Goal: Transaction & Acquisition: Purchase product/service

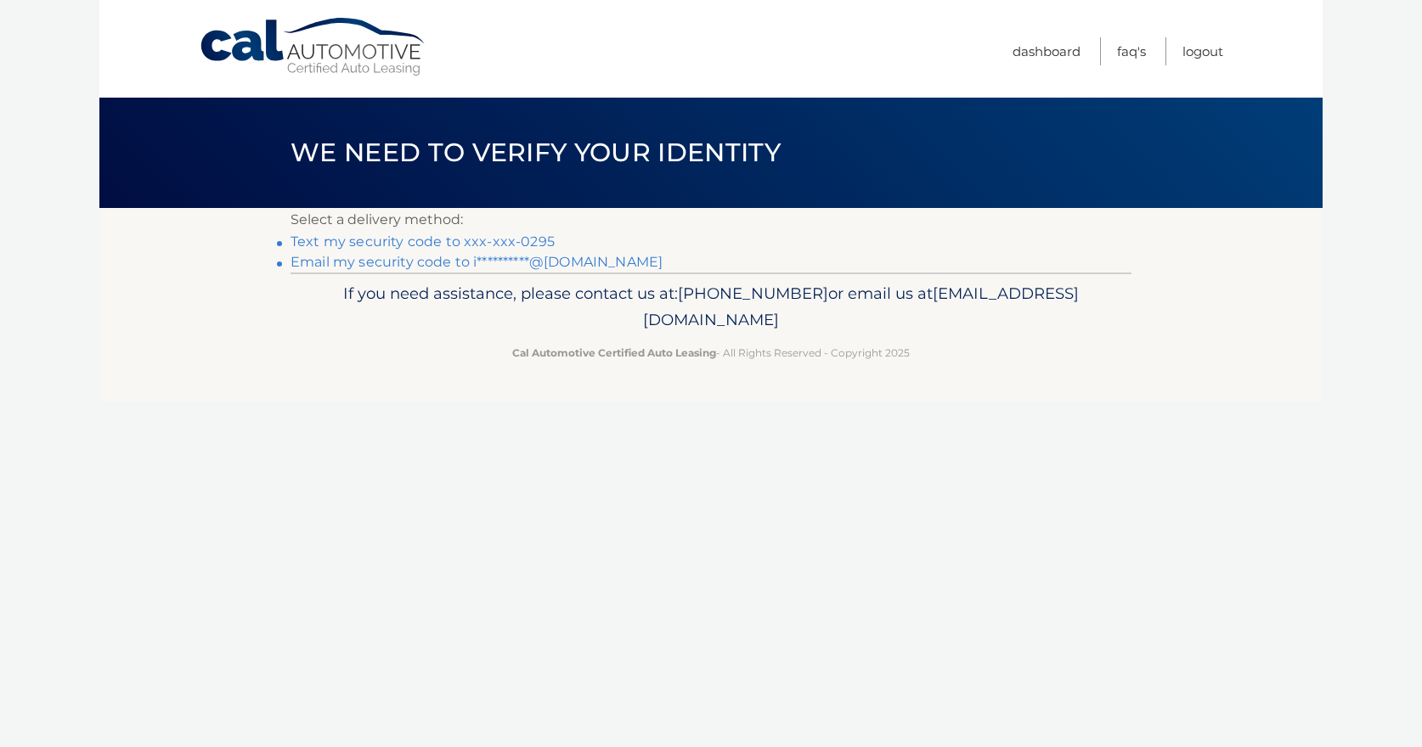
click at [373, 237] on link "Text my security code to xxx-xxx-0295" at bounding box center [422, 242] width 264 height 16
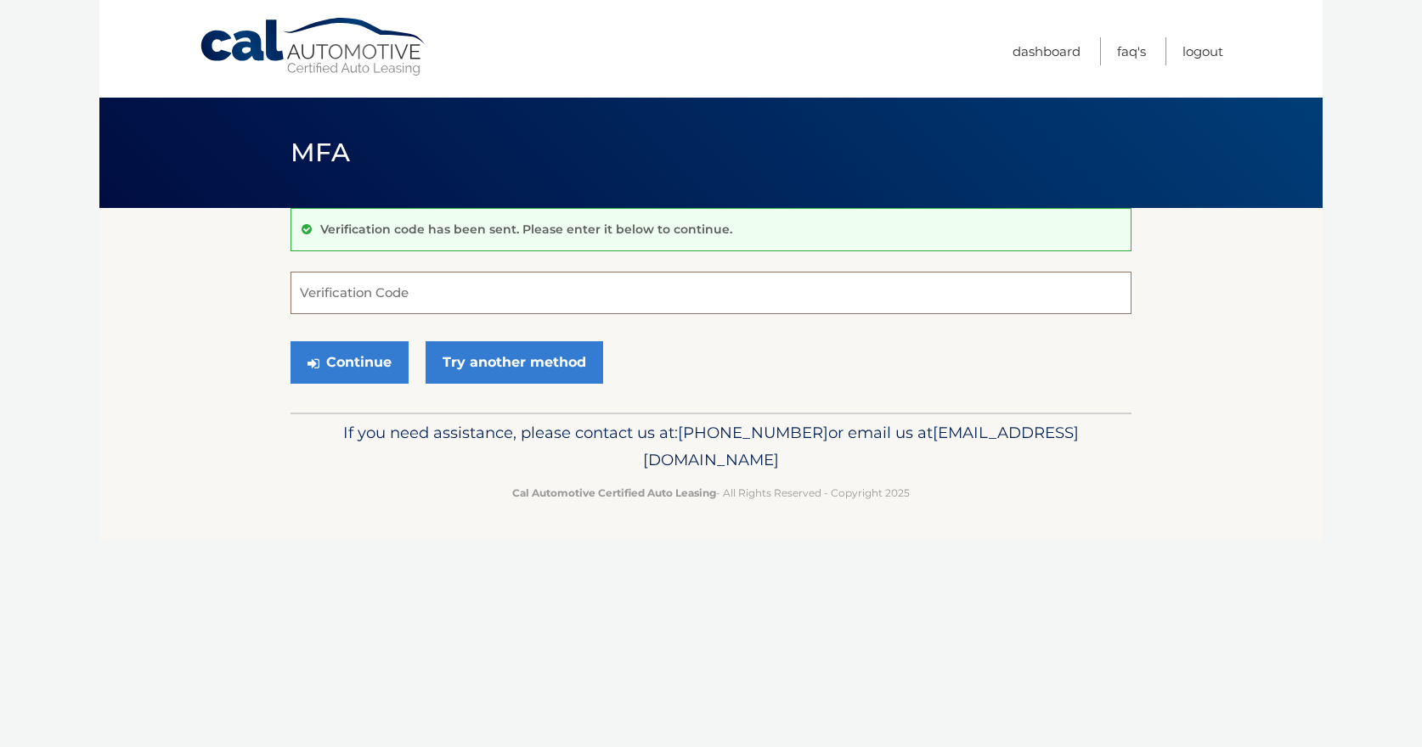
click at [345, 290] on input "Verification Code" at bounding box center [710, 293] width 841 height 42
click at [320, 297] on input "Verification Code" at bounding box center [710, 293] width 841 height 42
type input "347870"
click at [358, 362] on button "Continue" at bounding box center [349, 362] width 118 height 42
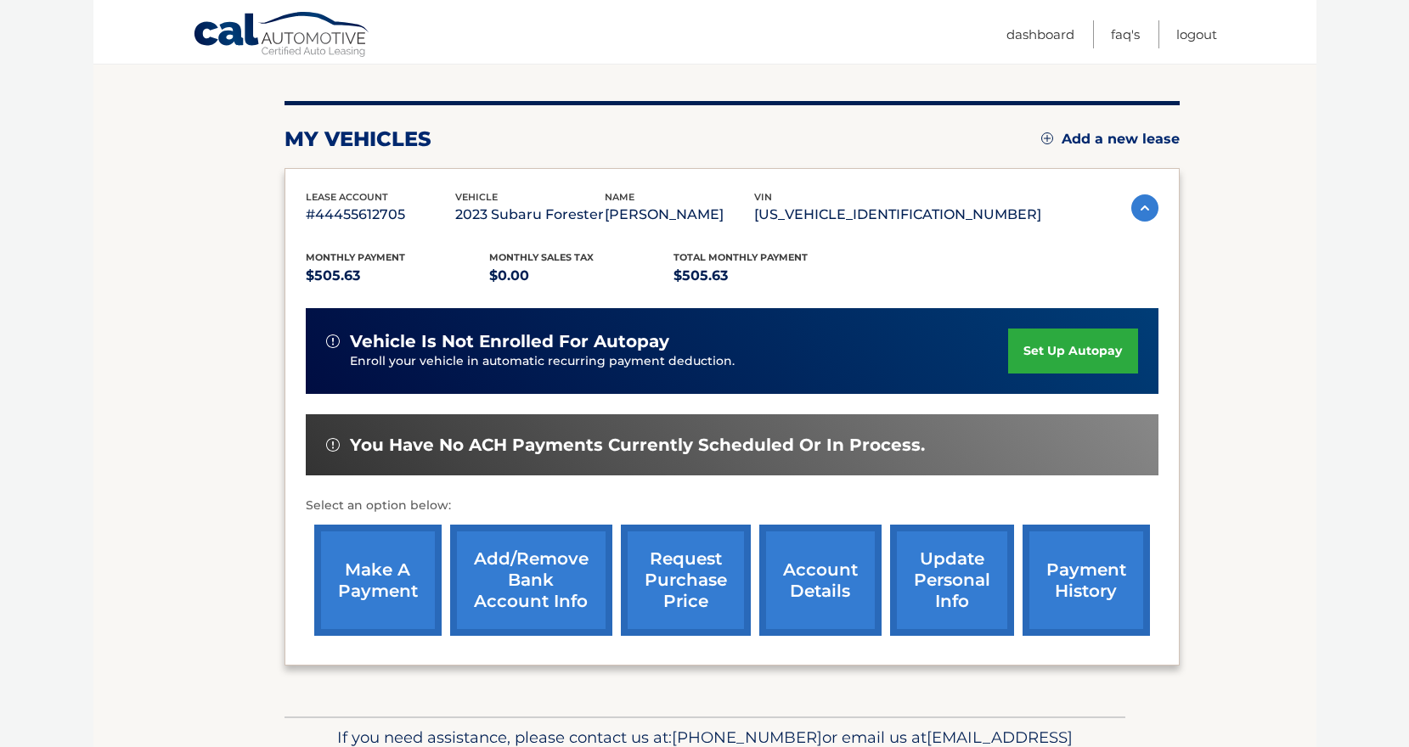
scroll to position [185, 0]
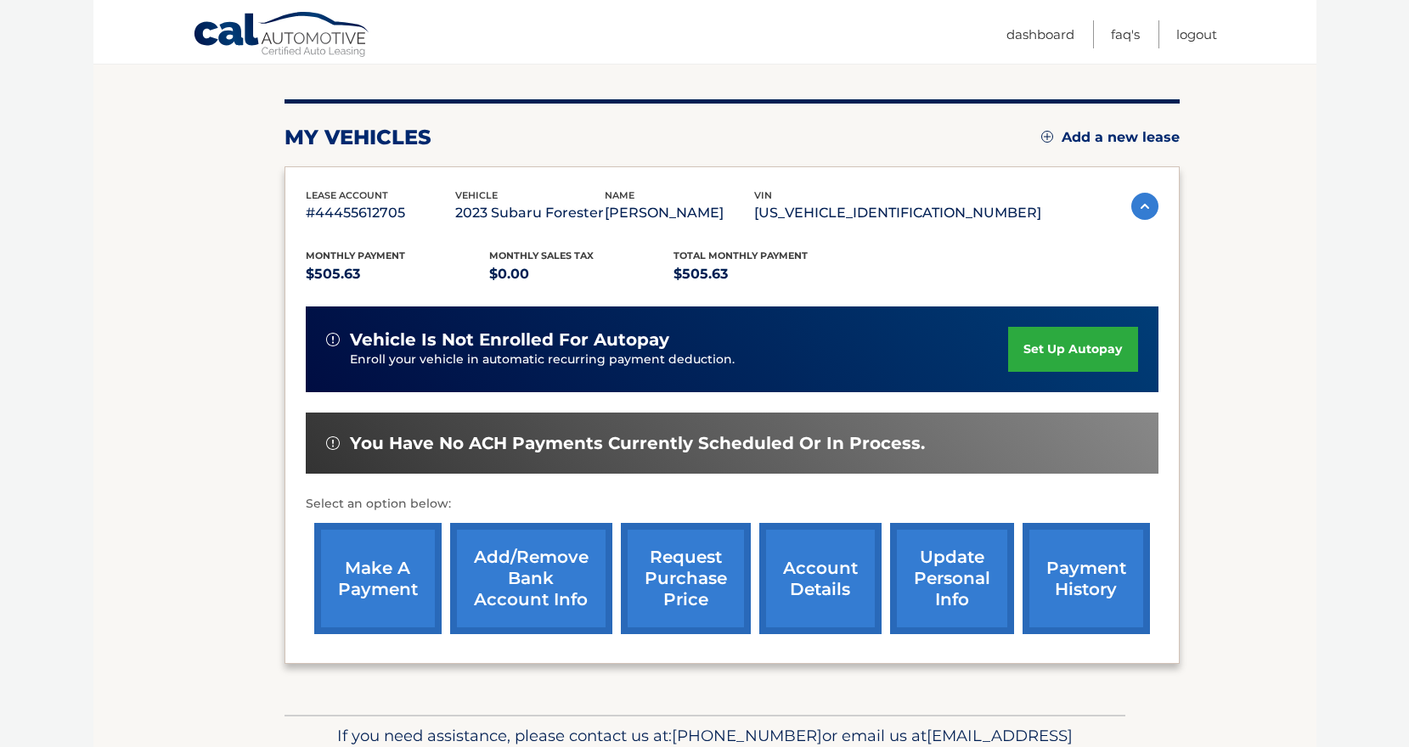
click at [372, 587] on link "make a payment" at bounding box center [377, 578] width 127 height 111
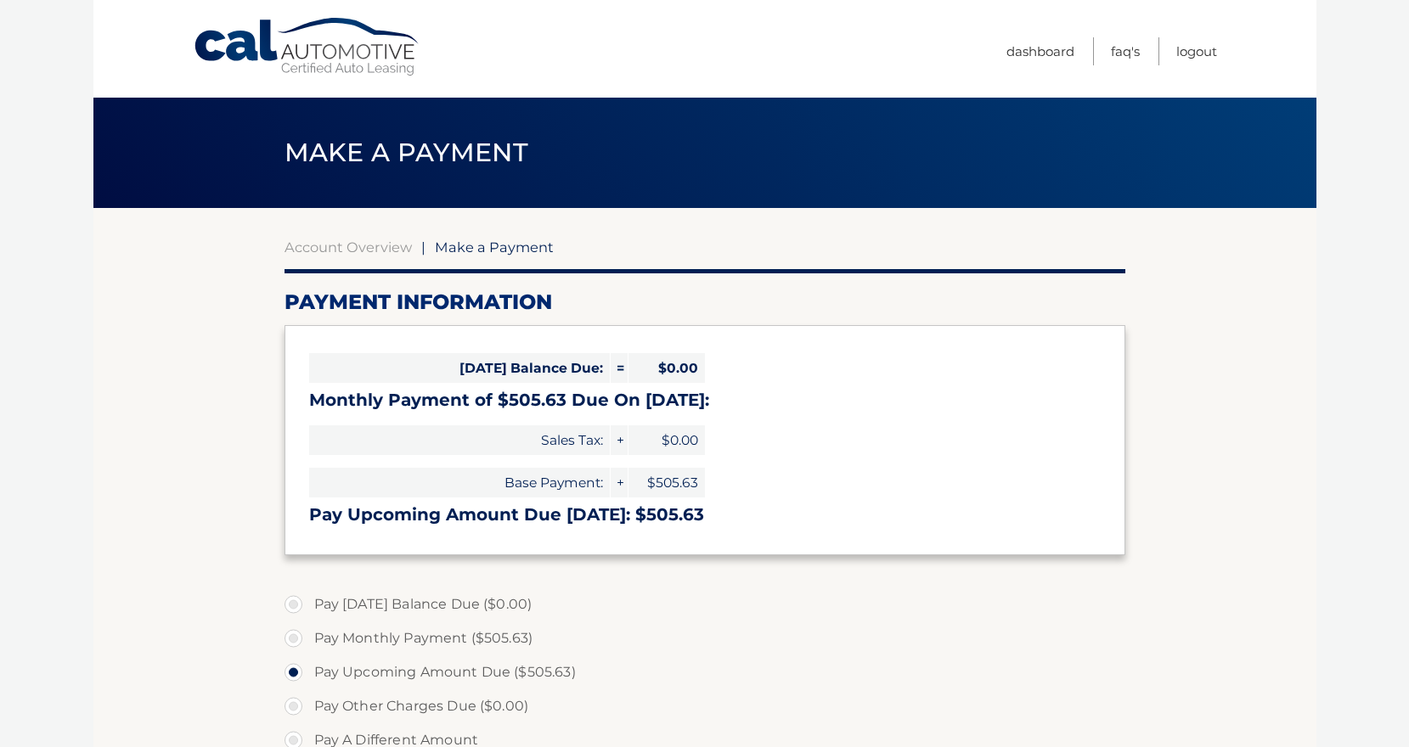
select select "YWUwMWE2MDEtY2ExMS00YjZmLTllMjgtMjEyY2U4YzUyZmZl"
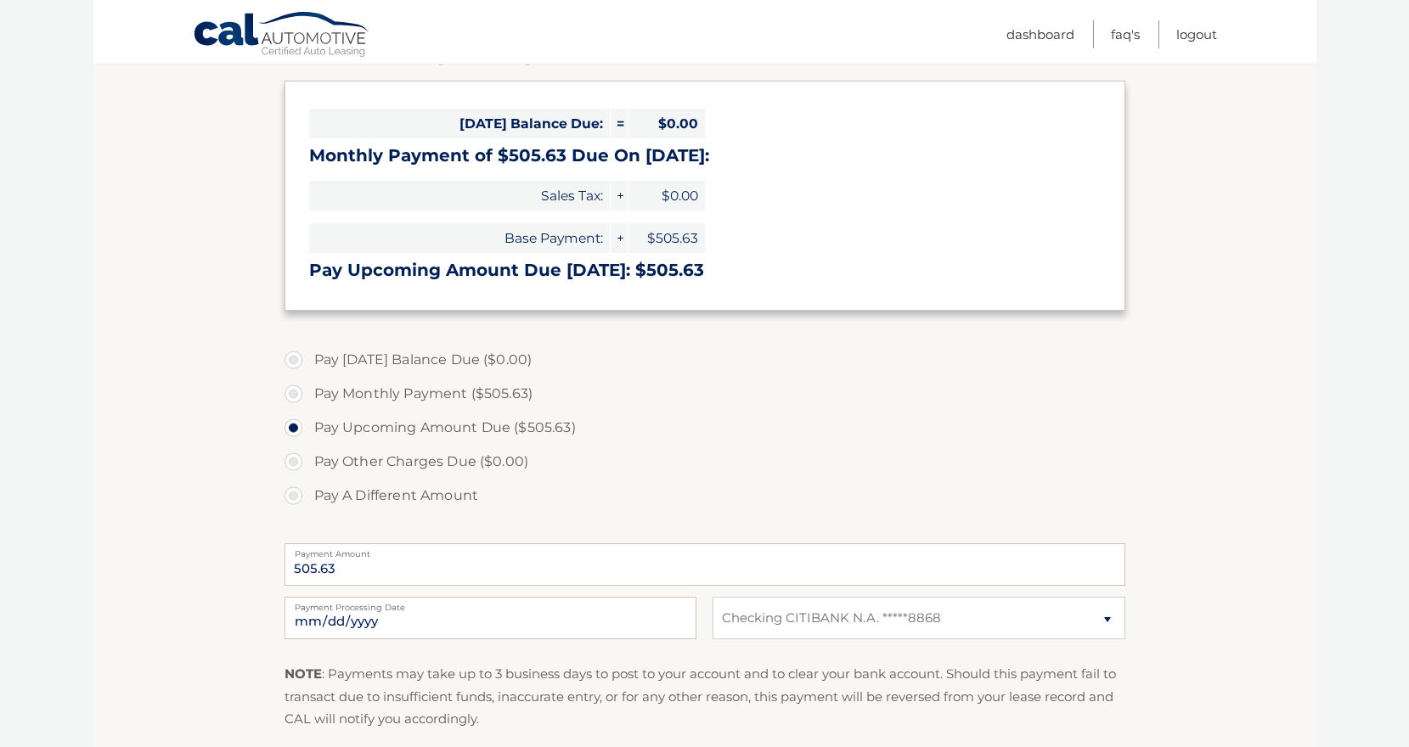
scroll to position [246, 0]
click at [338, 617] on input "2025-10-15" at bounding box center [491, 616] width 412 height 42
type input "2025-10-17"
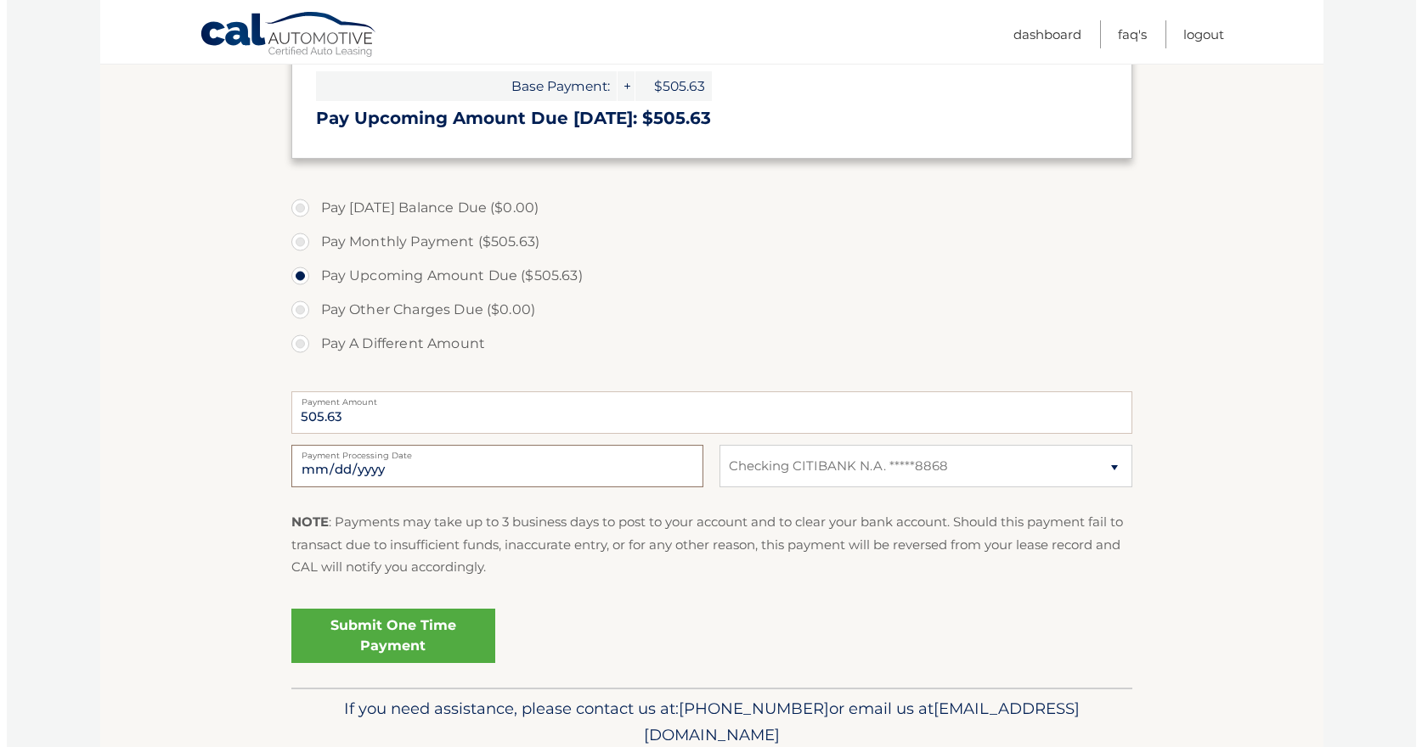
scroll to position [412, 0]
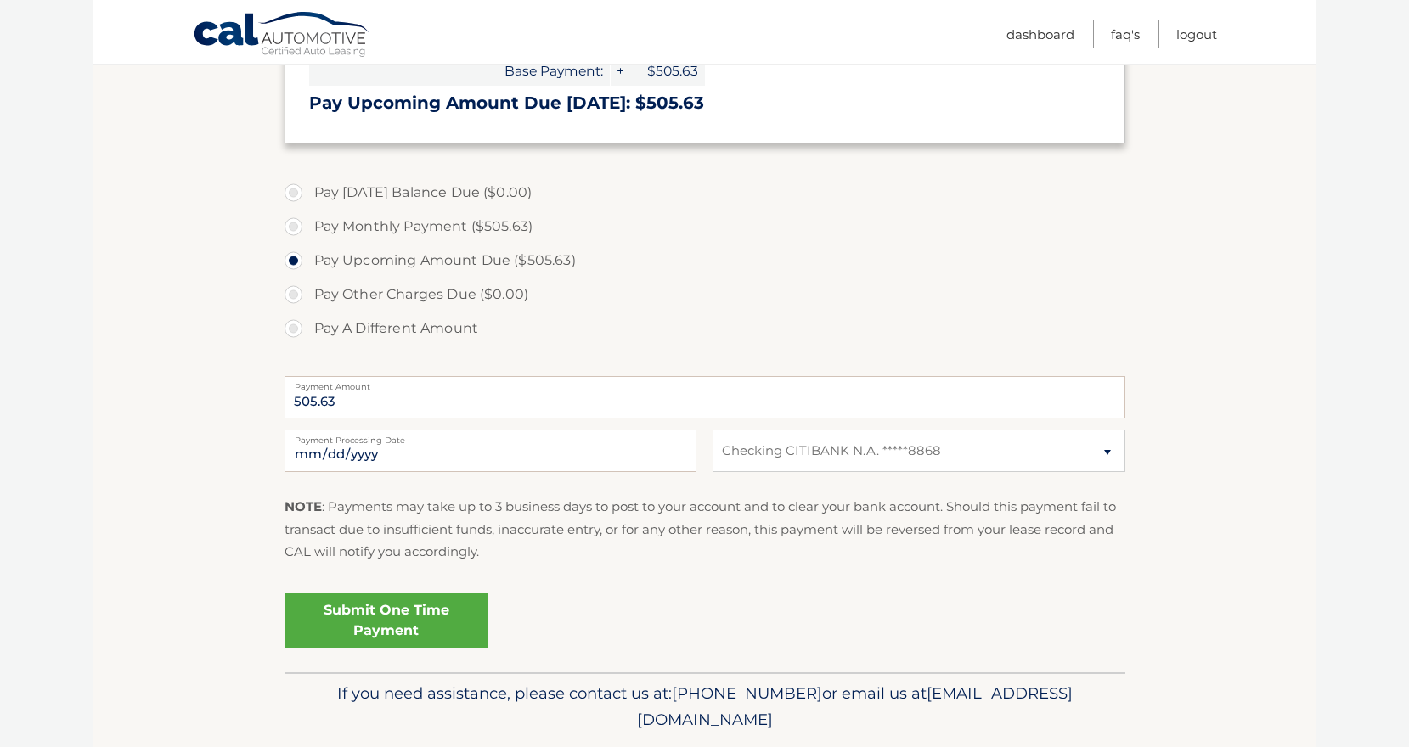
click at [393, 615] on link "Submit One Time Payment" at bounding box center [387, 621] width 204 height 54
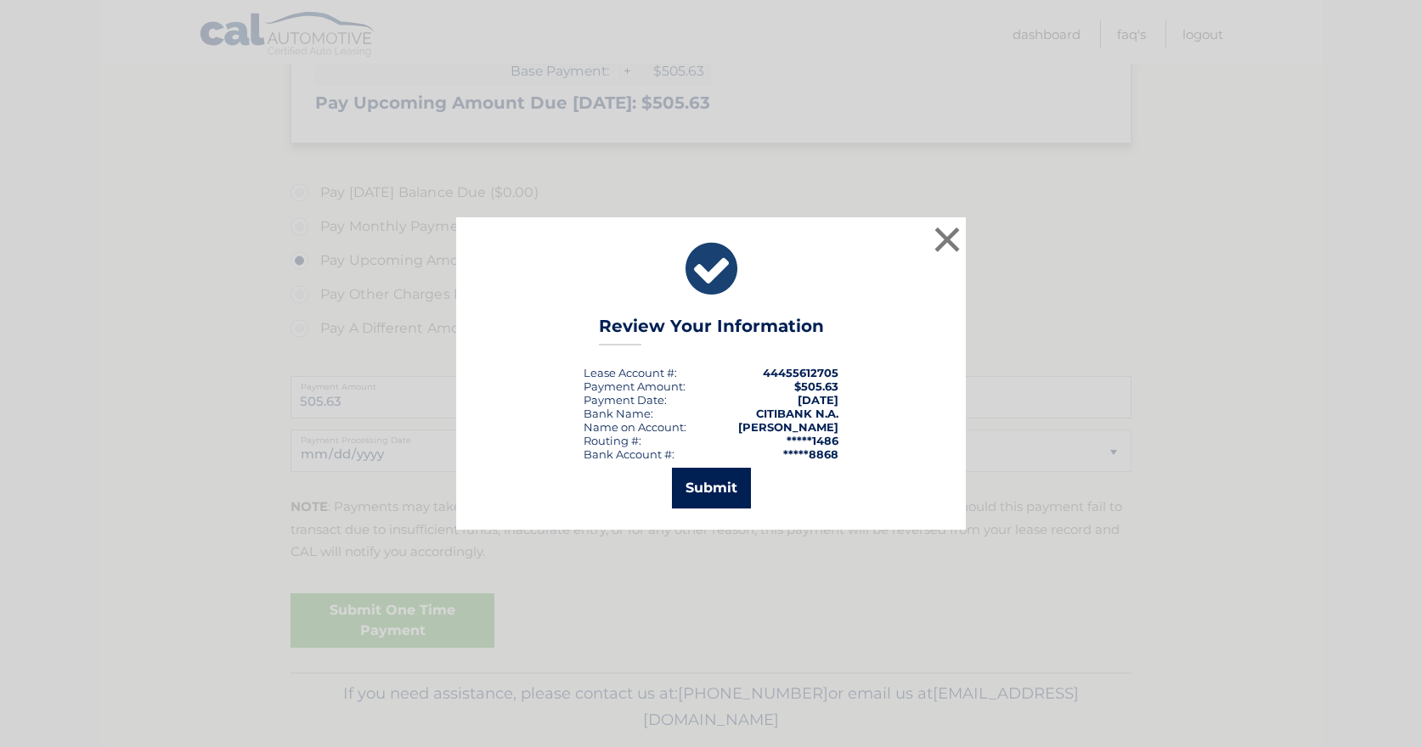
click at [724, 487] on button "Submit" at bounding box center [711, 488] width 79 height 41
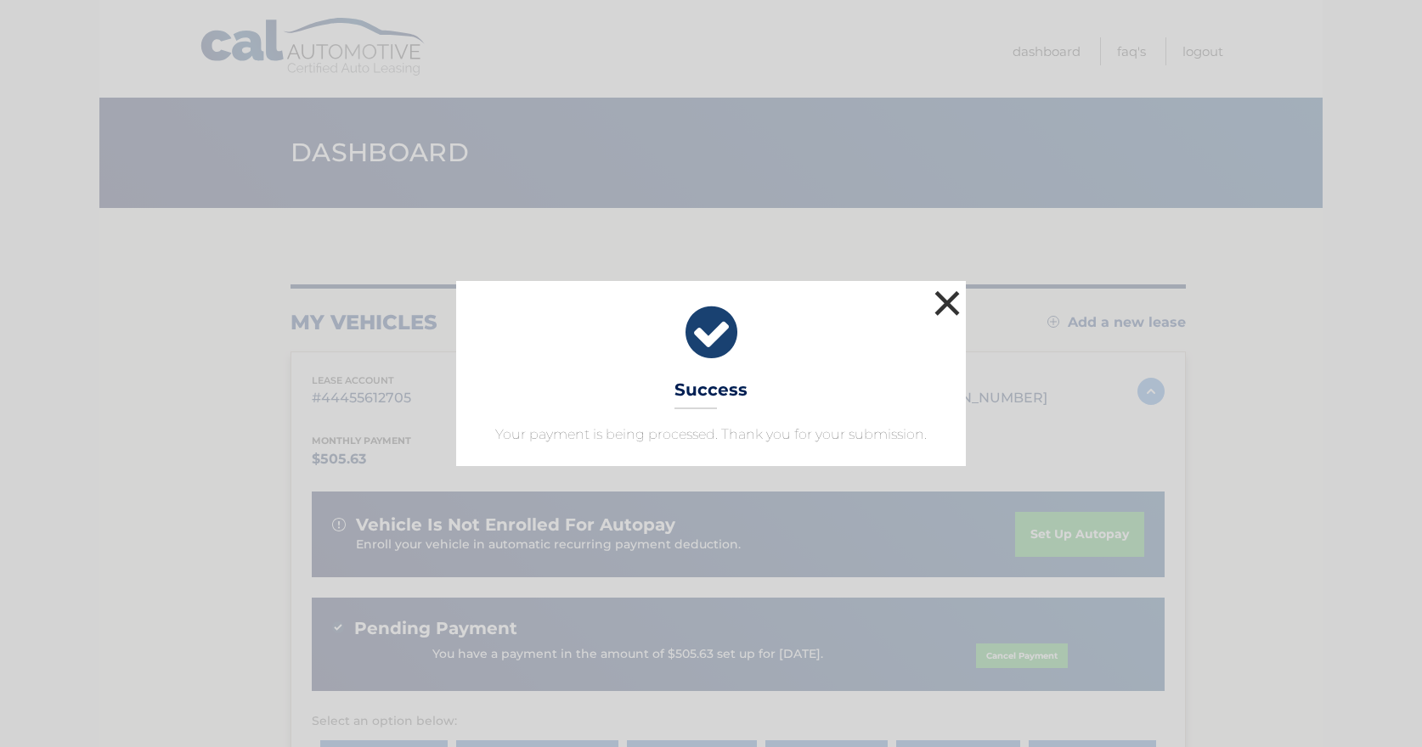
click at [950, 304] on button "×" at bounding box center [947, 303] width 34 height 34
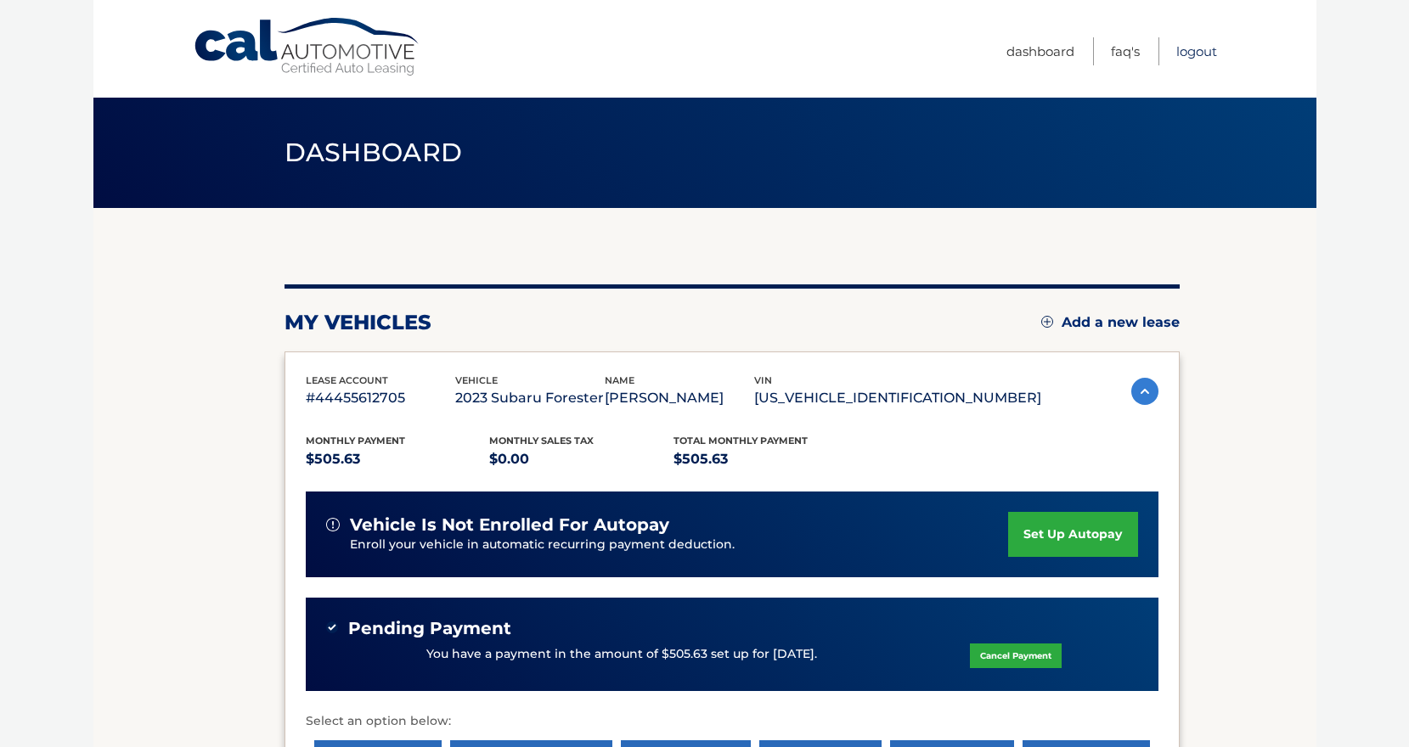
click at [1188, 54] on link "Logout" at bounding box center [1196, 51] width 41 height 28
